Goal: Task Accomplishment & Management: Complete application form

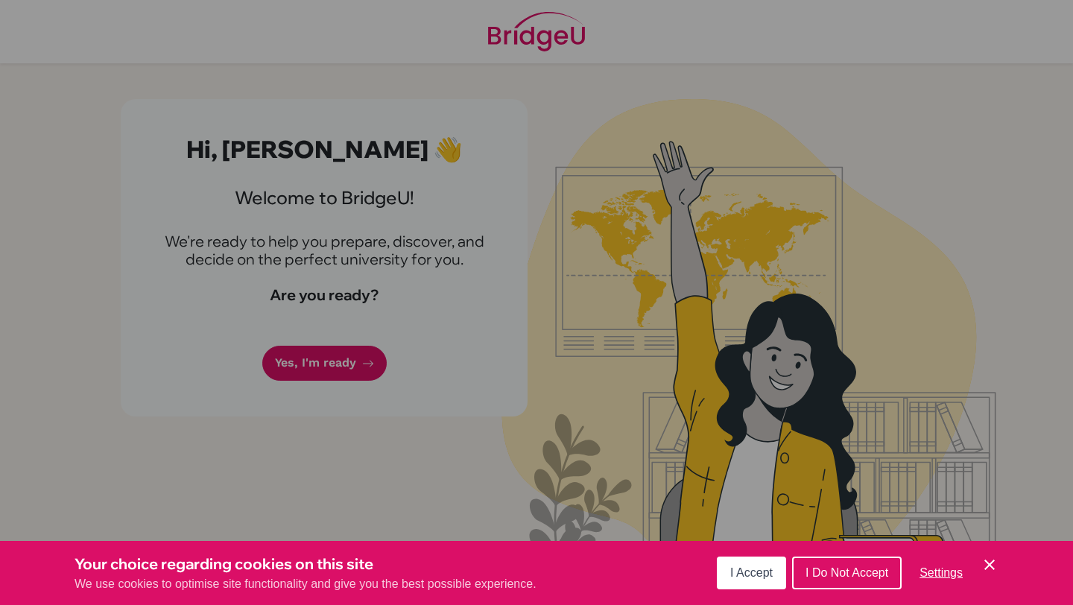
click at [761, 577] on span "I Accept" at bounding box center [751, 572] width 42 height 13
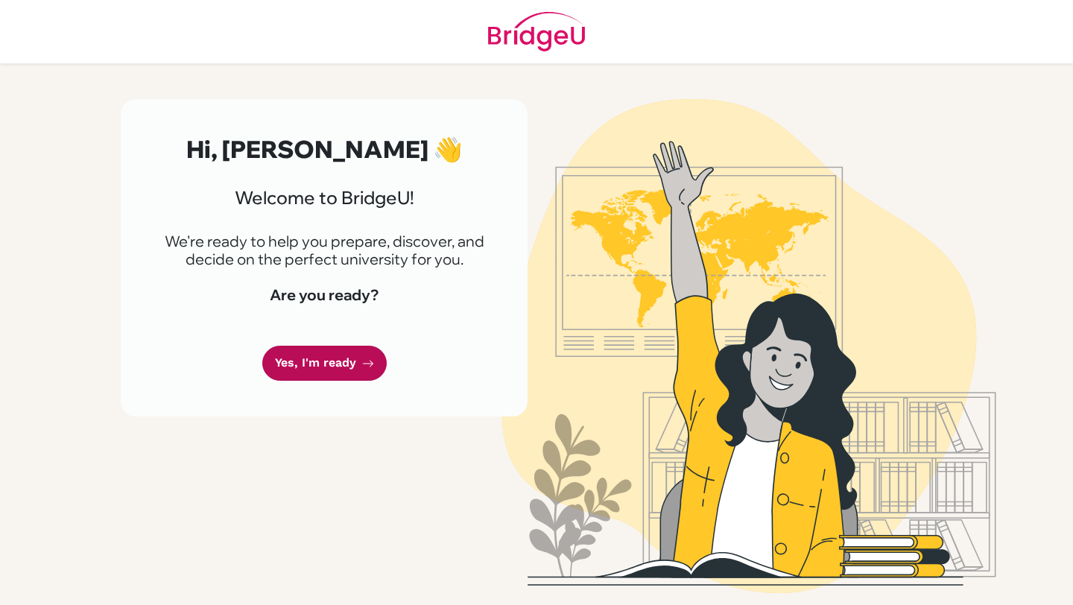
click at [329, 372] on link "Yes, I'm ready" at bounding box center [324, 363] width 124 height 35
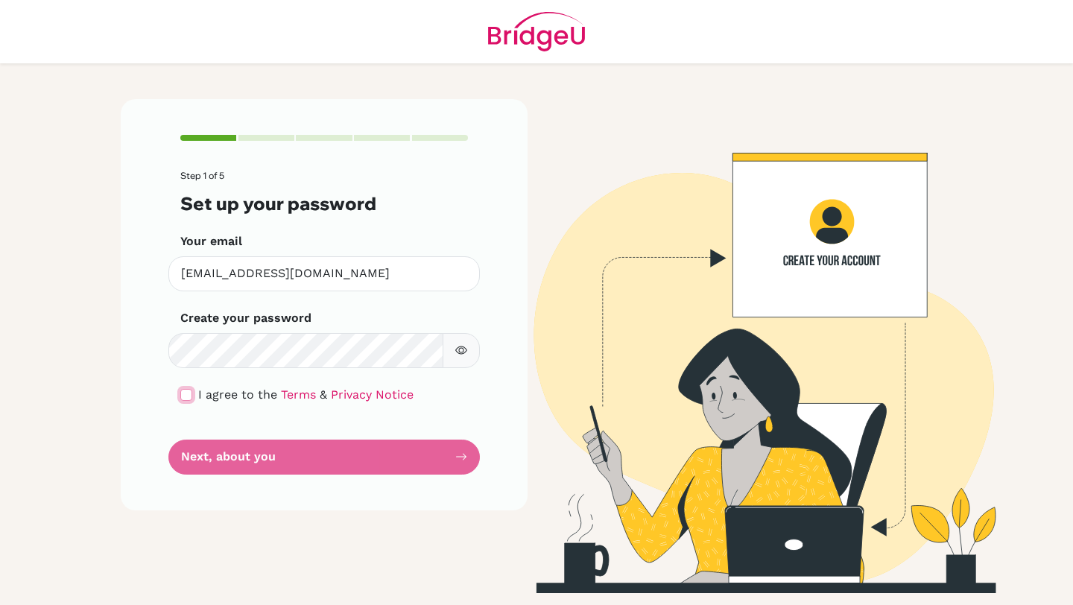
click at [188, 391] on input "checkbox" at bounding box center [186, 395] width 12 height 12
checkbox input "true"
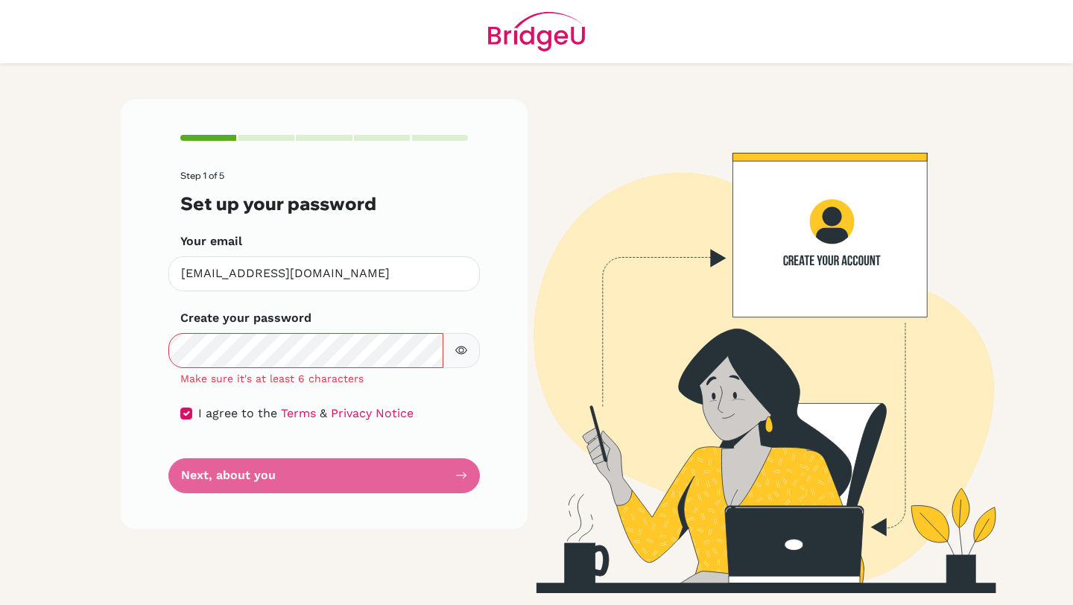
click at [470, 351] on button "button" at bounding box center [461, 350] width 37 height 35
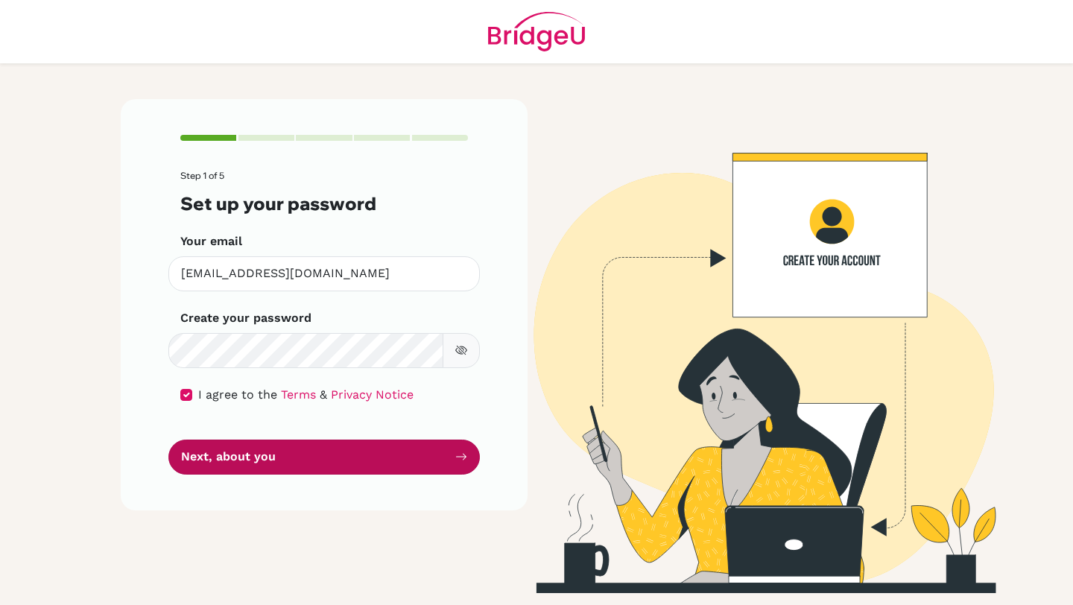
click at [347, 452] on button "Next, about you" at bounding box center [323, 457] width 311 height 35
